Goal: Find specific page/section: Find specific page/section

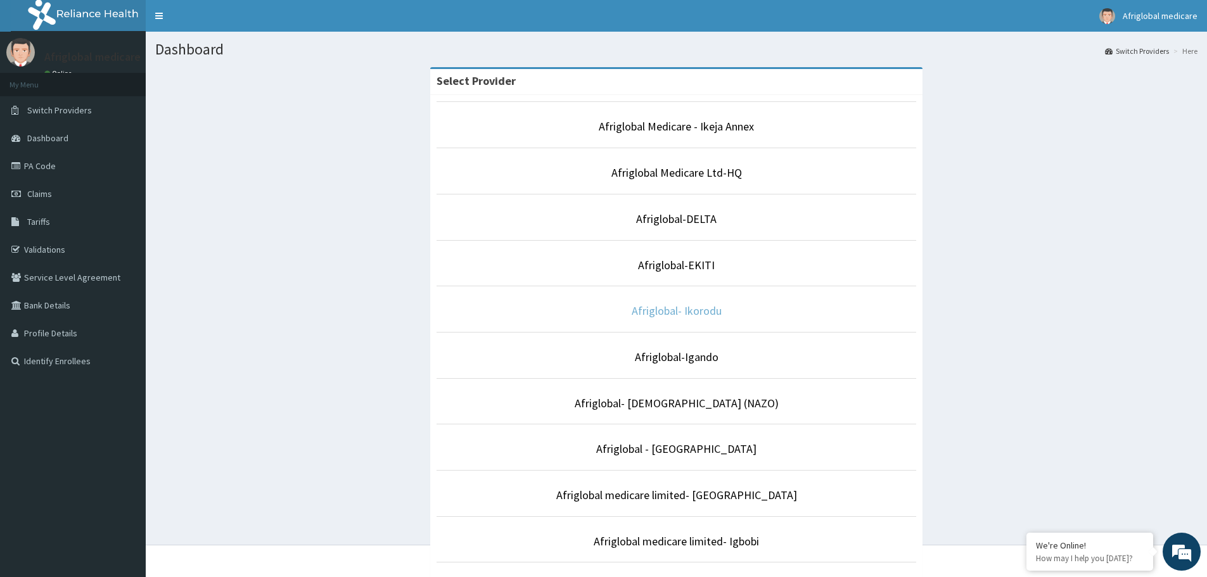
click at [693, 307] on link "Afriglobal- Ikorodu" at bounding box center [677, 310] width 90 height 15
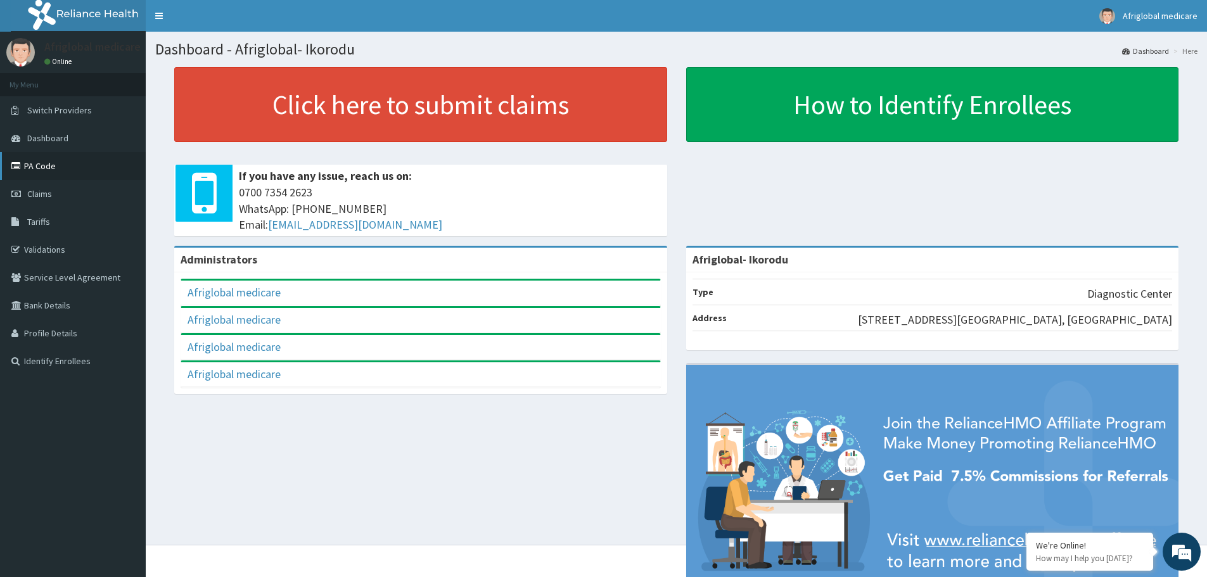
click at [35, 166] on link "PA Code" at bounding box center [73, 166] width 146 height 28
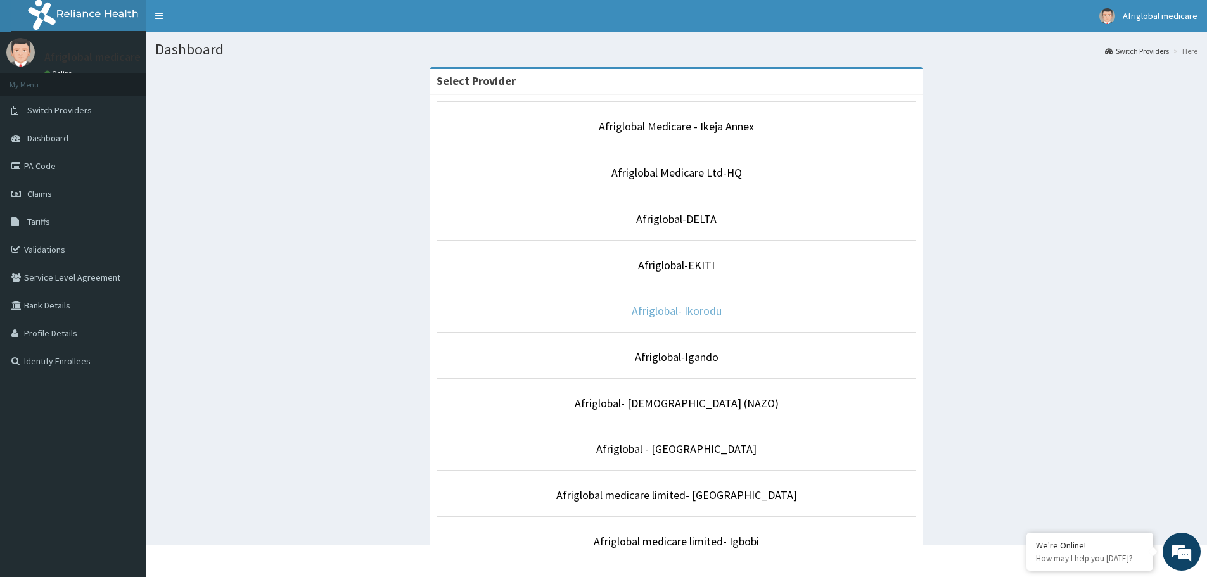
click at [672, 312] on link "Afriglobal- Ikorodu" at bounding box center [677, 310] width 90 height 15
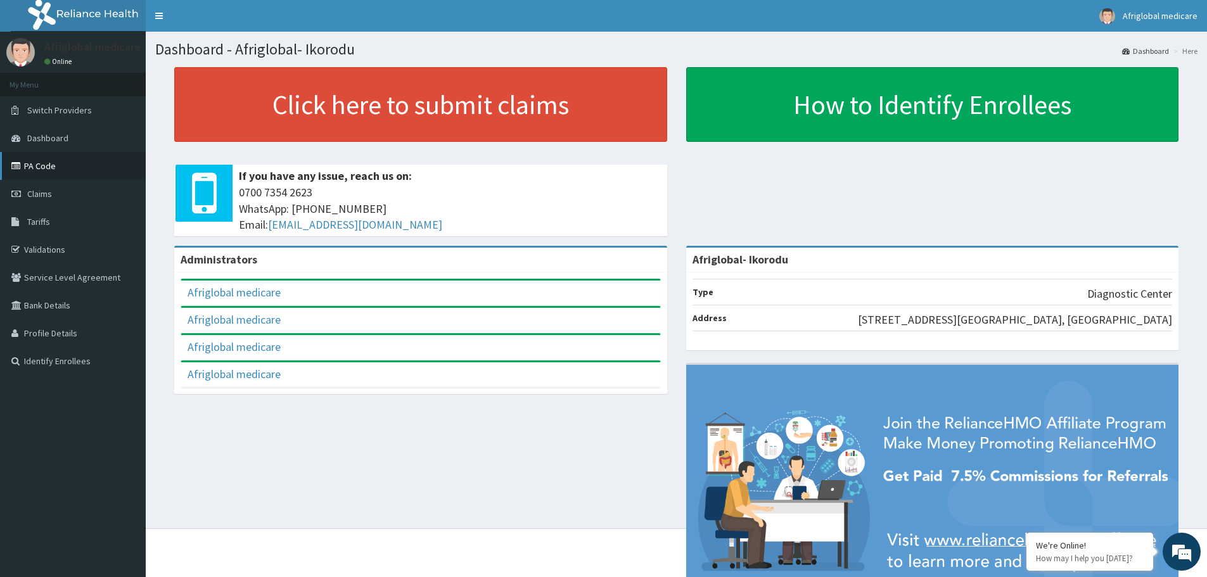
click at [59, 163] on link "PA Code" at bounding box center [73, 166] width 146 height 28
